Goal: Task Accomplishment & Management: Use online tool/utility

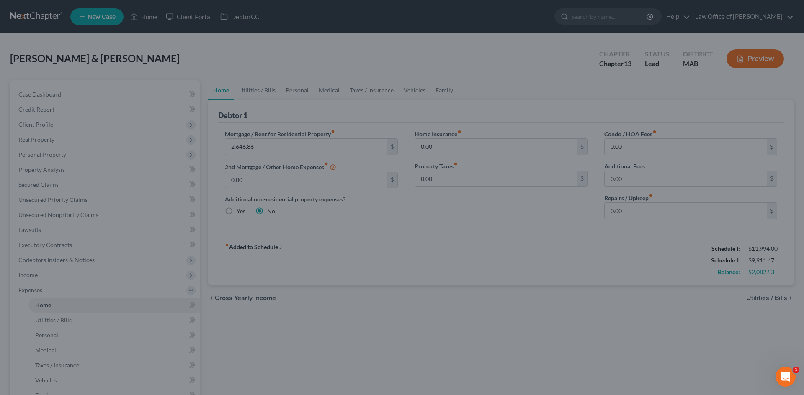
click at [782, 297] on div at bounding box center [402, 197] width 804 height 395
click at [39, 93] on div at bounding box center [402, 197] width 804 height 395
click at [39, 95] on div at bounding box center [402, 197] width 804 height 395
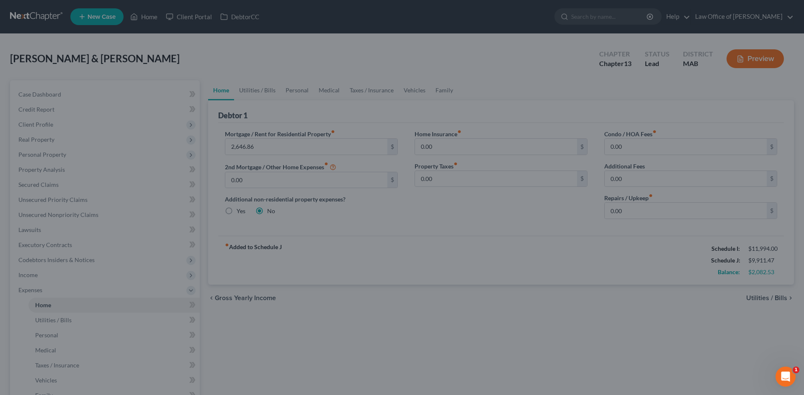
click at [152, 15] on div at bounding box center [402, 197] width 804 height 395
click at [779, 300] on div at bounding box center [402, 197] width 804 height 395
click at [410, 389] on div at bounding box center [402, 197] width 804 height 395
